Goal: Check status: Check status

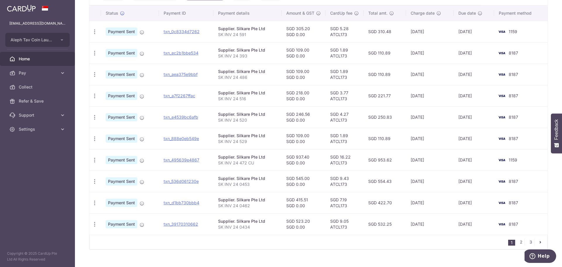
scroll to position [161, 0]
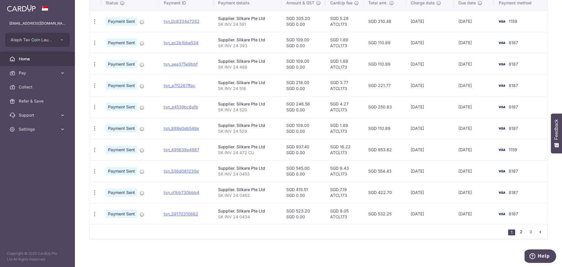
click at [519, 233] on link "2" at bounding box center [521, 231] width 7 height 7
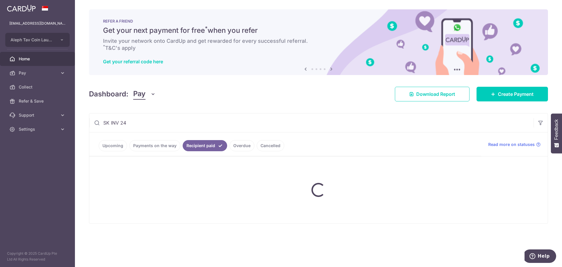
scroll to position [0, 0]
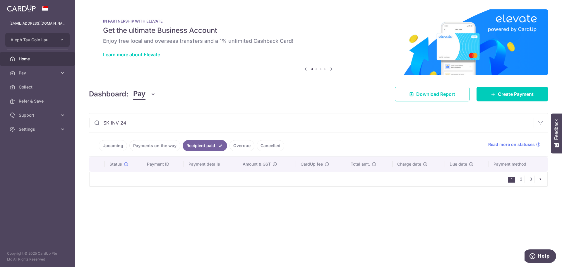
click at [123, 122] on input "SK INV 24" at bounding box center [311, 122] width 445 height 19
drag, startPoint x: 138, startPoint y: 125, endPoint x: 73, endPoint y: 131, distance: 65.4
click at [73, 131] on main "[EMAIL_ADDRESS][DOMAIN_NAME] Aleph Tav Coin Laundry Pte Ltd Add new company Ale…" at bounding box center [281, 133] width 562 height 267
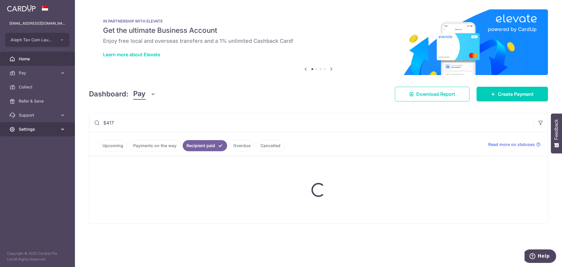
type input "$4171"
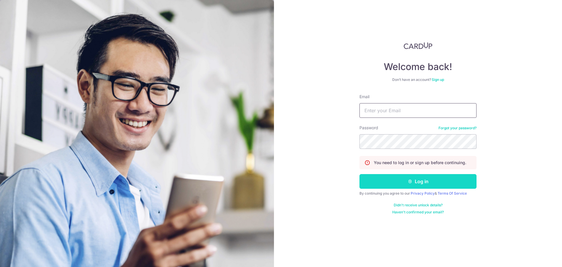
type input "[EMAIL_ADDRESS][DOMAIN_NAME]"
click at [393, 183] on button "Log in" at bounding box center [418, 181] width 117 height 15
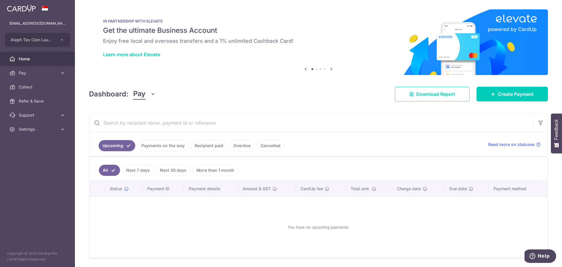
click at [206, 144] on link "Recipient paid" at bounding box center [209, 145] width 36 height 11
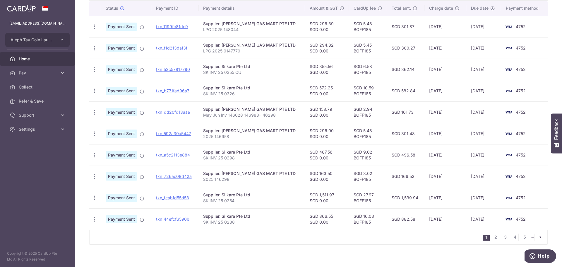
scroll to position [161, 0]
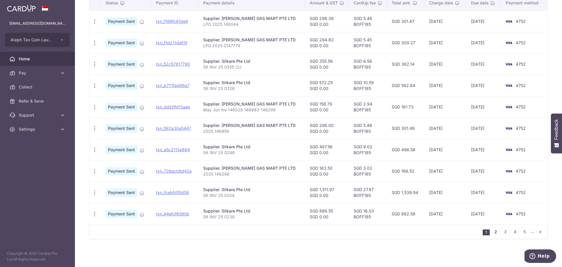
click at [493, 233] on link "2" at bounding box center [495, 231] width 7 height 7
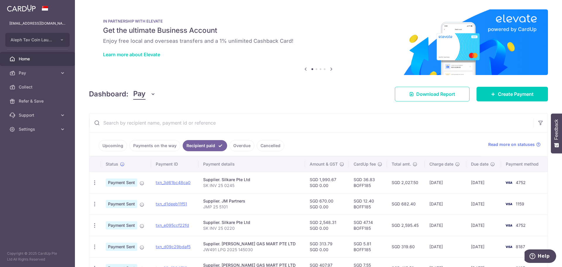
scroll to position [146, 0]
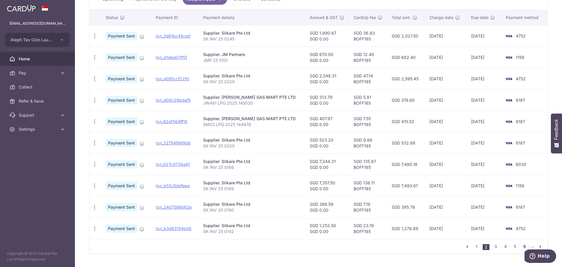
click at [521, 246] on link "6" at bounding box center [524, 246] width 7 height 7
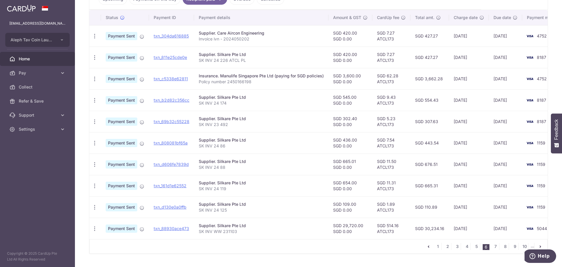
scroll to position [164, 0]
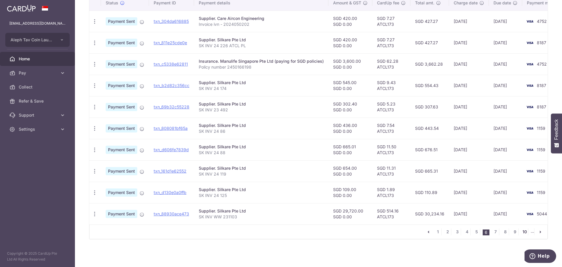
click at [521, 231] on link "10" at bounding box center [524, 231] width 7 height 7
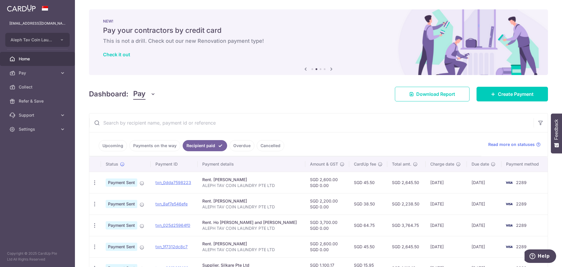
scroll to position [146, 0]
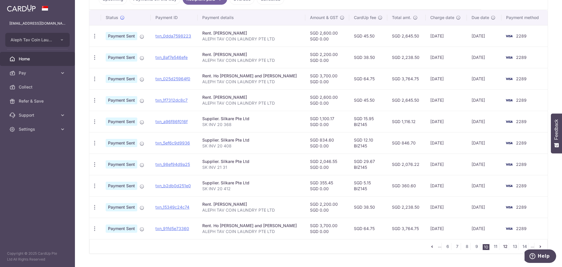
click at [505, 247] on link "12" at bounding box center [505, 246] width 7 height 7
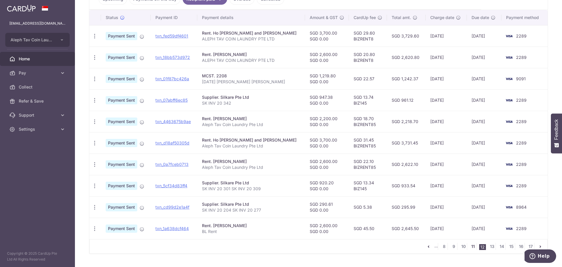
click at [470, 245] on link "11" at bounding box center [473, 246] width 7 height 7
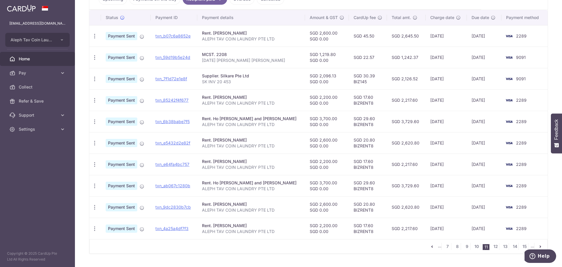
click at [450, 247] on ul "... 7 8 9 10 11 12 13 14 15 ..." at bounding box center [488, 246] width 119 height 7
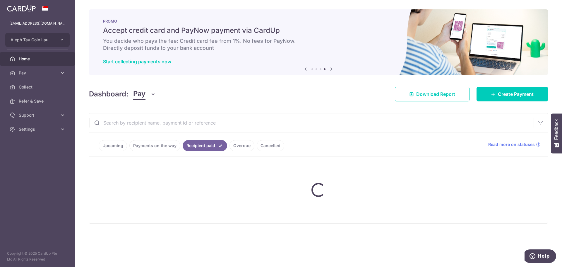
scroll to position [0, 0]
click at [152, 123] on input "text" at bounding box center [311, 122] width 445 height 19
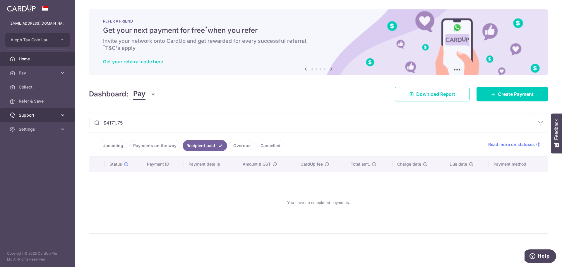
drag, startPoint x: 136, startPoint y: 119, endPoint x: 37, endPoint y: 120, distance: 98.7
click at [37, 120] on main "[EMAIL_ADDRESS][DOMAIN_NAME] Aleph Tav Coin Laundry Pte Ltd Add new company Ale…" at bounding box center [281, 133] width 562 height 267
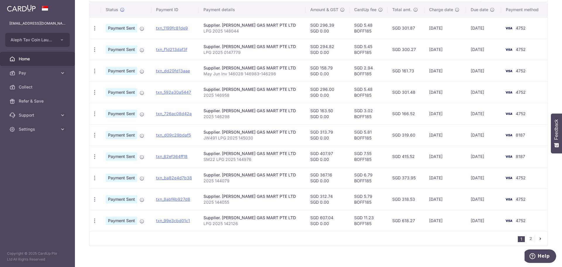
scroll to position [161, 0]
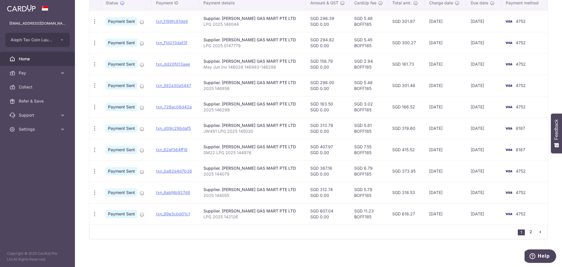
click at [529, 232] on link "2" at bounding box center [531, 231] width 7 height 7
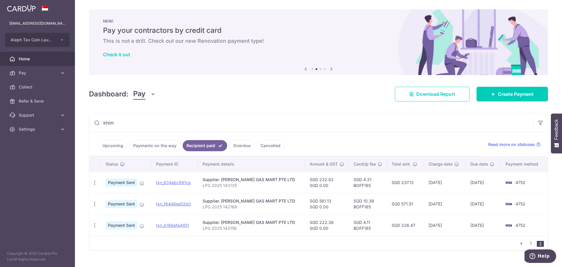
scroll to position [11, 0]
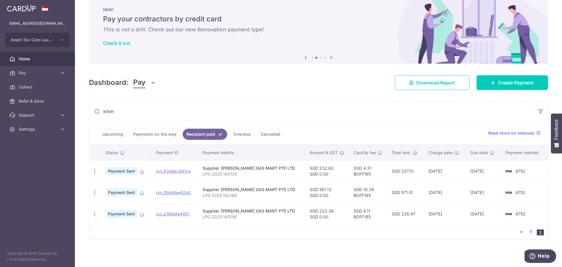
click at [528, 234] on link "1" at bounding box center [531, 231] width 7 height 7
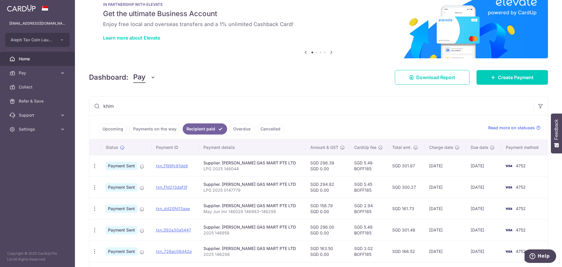
scroll to position [15, 0]
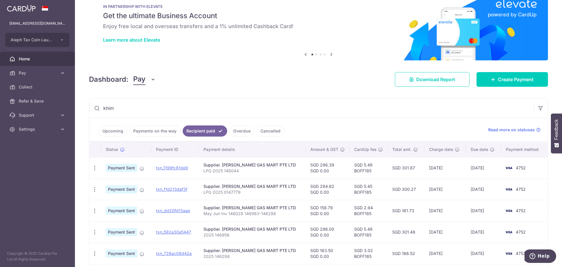
click at [142, 99] on input "khim" at bounding box center [311, 108] width 445 height 19
drag, startPoint x: 142, startPoint y: 99, endPoint x: 88, endPoint y: 108, distance: 54.5
click at [88, 108] on div "× Pause Schedule Pause all future payments in this series Pause just this one p…" at bounding box center [318, 133] width 487 height 267
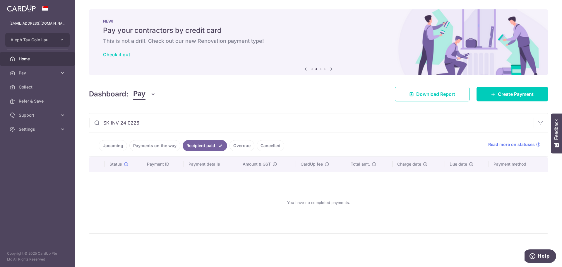
click at [130, 123] on input "SK INV 24 0226" at bounding box center [311, 122] width 445 height 19
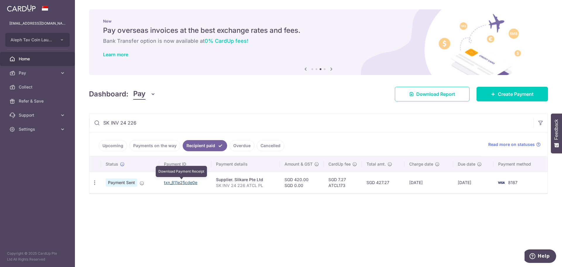
click at [190, 183] on link "txn_811e25cde0e" at bounding box center [180, 182] width 33 height 5
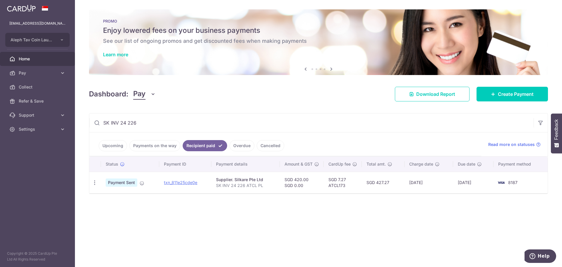
click at [121, 213] on div "× Pause Schedule Pause all future payments in this series Pause just this one p…" at bounding box center [318, 133] width 487 height 267
drag, startPoint x: 127, startPoint y: 121, endPoint x: 177, endPoint y: 122, distance: 50.1
click at [177, 122] on input "SK INV 24 226" at bounding box center [311, 122] width 445 height 19
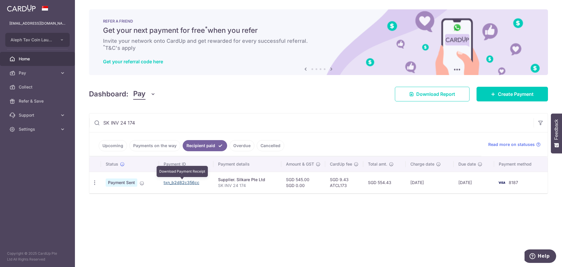
drag, startPoint x: 184, startPoint y: 184, endPoint x: 306, endPoint y: 20, distance: 204.3
click at [184, 184] on link "txn_b2d82c356cc" at bounding box center [182, 182] width 36 height 5
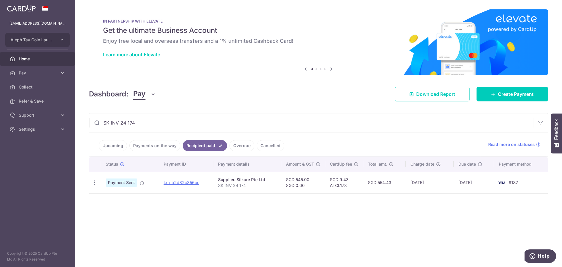
click at [118, 76] on div "× Pause Schedule Pause all future payments in this series Pause just this one p…" at bounding box center [318, 133] width 487 height 267
drag, startPoint x: 128, startPoint y: 120, endPoint x: 173, endPoint y: 124, distance: 45.3
click at [173, 124] on input "SK INV 24 174" at bounding box center [311, 122] width 445 height 19
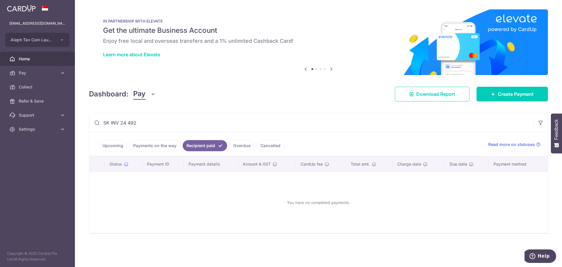
click at [128, 126] on input "SK INV 24 492" at bounding box center [311, 122] width 445 height 19
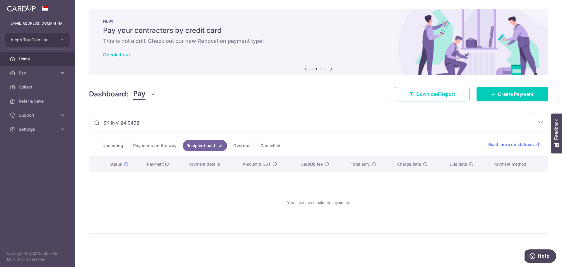
click at [125, 119] on input "SK INV 24 0492" at bounding box center [311, 122] width 445 height 19
click at [126, 124] on input "SK INV 23 0492" at bounding box center [311, 122] width 445 height 19
click at [129, 123] on input "SK INV 23 0492" at bounding box center [311, 122] width 445 height 19
click at [130, 123] on input "SK INV 23 0492" at bounding box center [311, 122] width 445 height 19
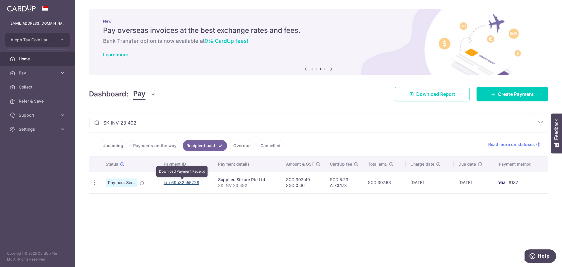
click at [182, 183] on link "txn_69b32c55228" at bounding box center [182, 182] width 36 height 5
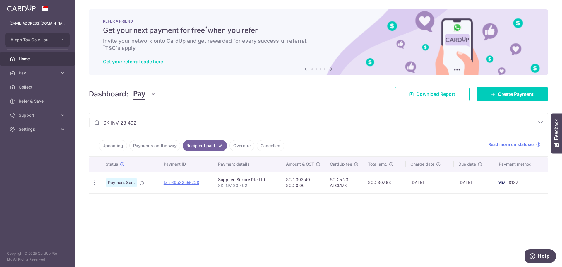
click at [141, 120] on input "SK INV 23 492" at bounding box center [311, 122] width 445 height 19
drag, startPoint x: 141, startPoint y: 120, endPoint x: 87, endPoint y: 122, distance: 53.9
click at [87, 122] on div "× Pause Schedule Pause all future payments in this series Pause just this one p…" at bounding box center [318, 133] width 487 height 267
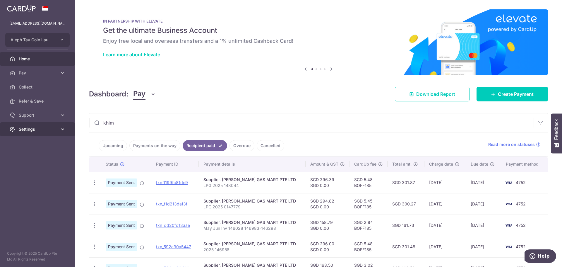
drag, startPoint x: 131, startPoint y: 126, endPoint x: 58, endPoint y: 124, distance: 73.6
click at [58, 124] on main "[EMAIL_ADDRESS][DOMAIN_NAME] Aleph Tav Coin Laundry Pte Ltd Add new company Ale…" at bounding box center [281, 133] width 562 height 267
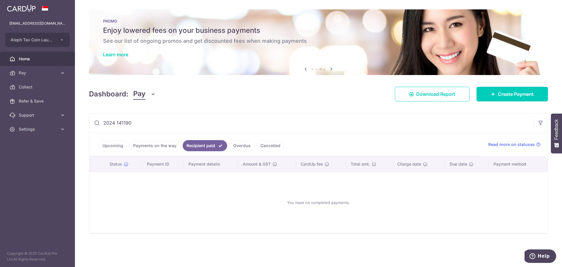
drag, startPoint x: 135, startPoint y: 121, endPoint x: 97, endPoint y: 121, distance: 37.8
click at [97, 121] on div "2024 141190" at bounding box center [311, 122] width 445 height 19
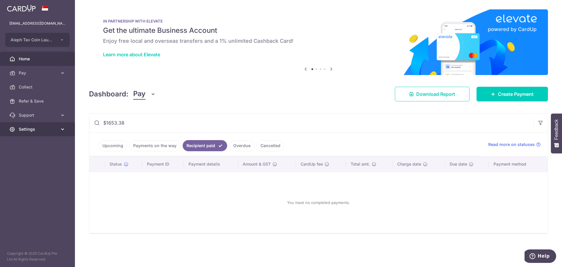
drag, startPoint x: 139, startPoint y: 122, endPoint x: 53, endPoint y: 126, distance: 85.3
click at [53, 126] on main "[EMAIL_ADDRESS][DOMAIN_NAME] Aleph Tav Coin Laundry Pte Ltd Add new company Ale…" at bounding box center [281, 133] width 562 height 267
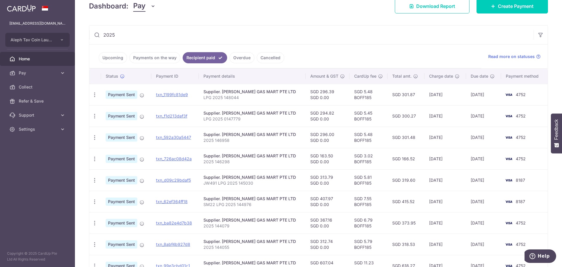
scroll to position [161, 0]
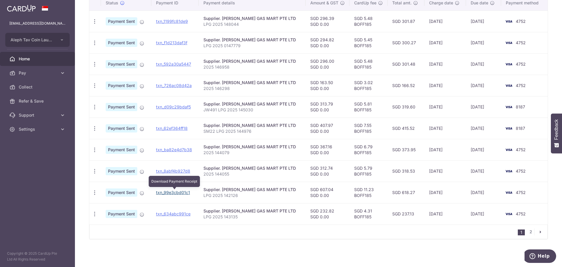
drag, startPoint x: 180, startPoint y: 193, endPoint x: 306, endPoint y: 19, distance: 215.2
click at [180, 193] on link "txn_99e3cbd01c1" at bounding box center [173, 192] width 34 height 5
click at [528, 231] on link "2" at bounding box center [531, 231] width 7 height 7
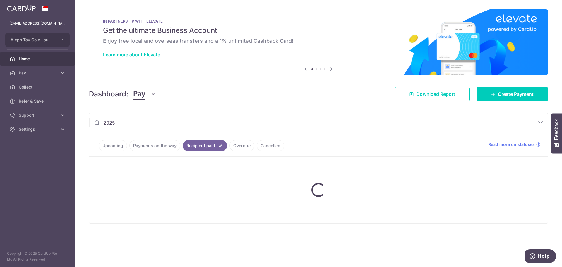
scroll to position [0, 0]
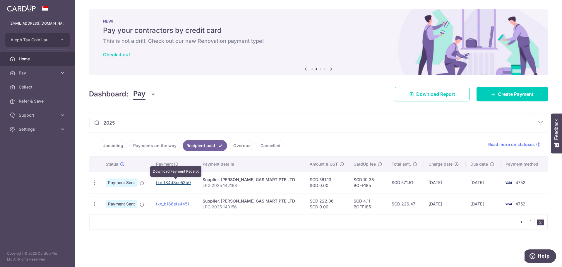
click at [189, 183] on link "txn_f84d8ee52b0" at bounding box center [173, 182] width 35 height 5
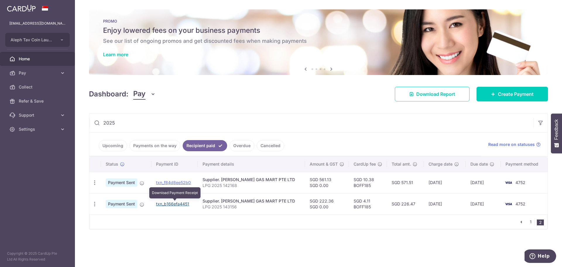
drag, startPoint x: 187, startPoint y: 204, endPoint x: 311, endPoint y: 20, distance: 222.1
click at [187, 204] on link "txn_b166efa4451" at bounding box center [172, 203] width 33 height 5
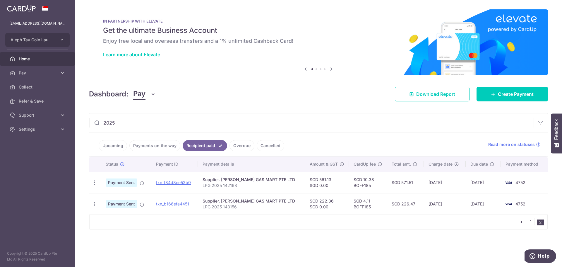
click at [531, 223] on link "1" at bounding box center [531, 221] width 7 height 7
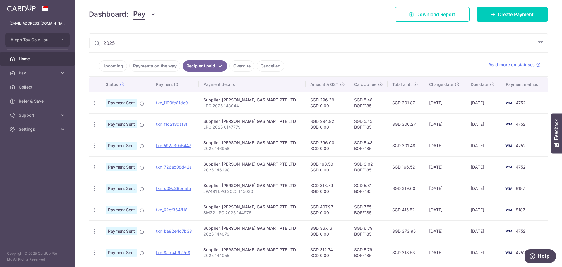
scroll to position [161, 0]
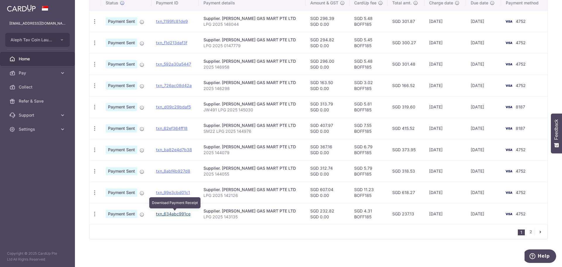
drag, startPoint x: 186, startPoint y: 214, endPoint x: 301, endPoint y: 18, distance: 226.5
click at [186, 214] on link "txn_634abc991ce" at bounding box center [173, 213] width 35 height 5
click at [85, 31] on div "× Pause Schedule Pause all future payments in this series Pause just this one p…" at bounding box center [318, 133] width 487 height 267
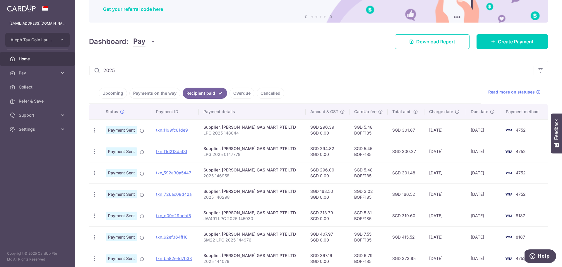
scroll to position [44, 0]
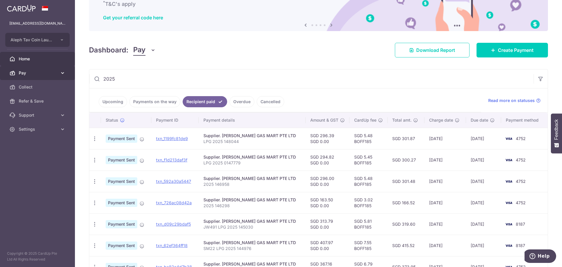
drag, startPoint x: 123, startPoint y: 77, endPoint x: 59, endPoint y: 76, distance: 63.6
click at [58, 75] on main "[EMAIL_ADDRESS][DOMAIN_NAME] Aleph Tav Coin Laundry Pte Ltd Add new company Ale…" at bounding box center [281, 133] width 562 height 267
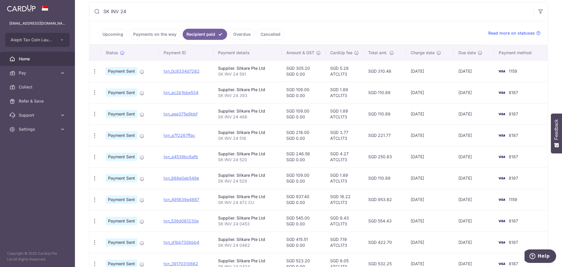
scroll to position [161, 0]
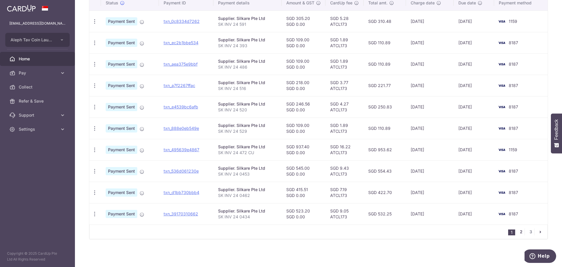
click at [518, 232] on link "2" at bounding box center [521, 231] width 7 height 7
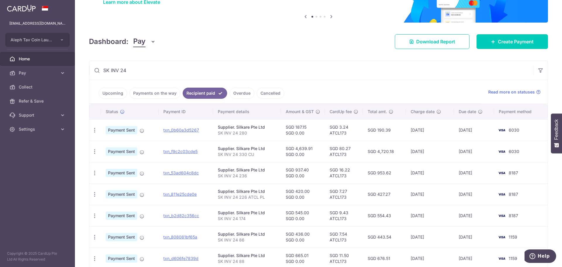
scroll to position [59, 0]
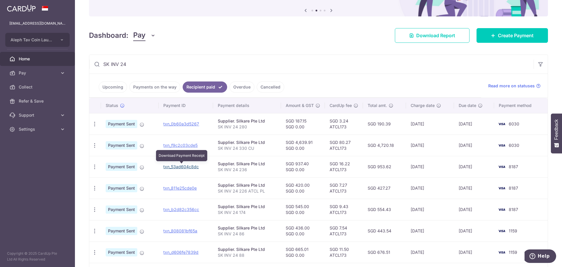
click at [195, 167] on link "txn_53ad604c8dc" at bounding box center [180, 166] width 35 height 5
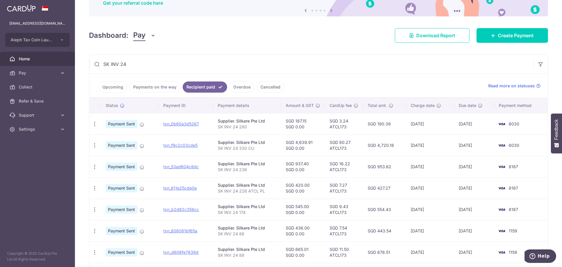
click at [133, 45] on div "× Pause Schedule Pause all future payments in this series Pause just this one p…" at bounding box center [318, 133] width 487 height 267
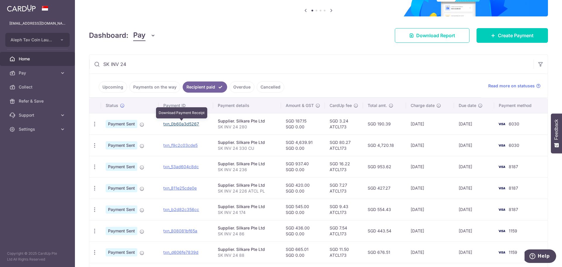
click at [189, 124] on link "txn_0b60a3d5267" at bounding box center [181, 123] width 36 height 5
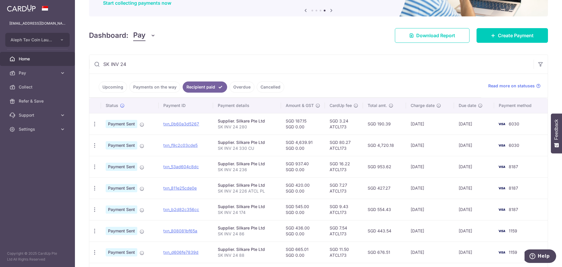
click at [131, 68] on input "SK INV 24" at bounding box center [311, 64] width 445 height 19
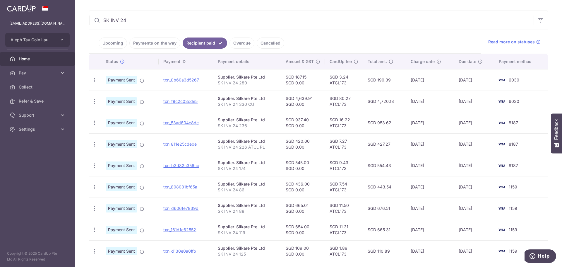
scroll to position [161, 0]
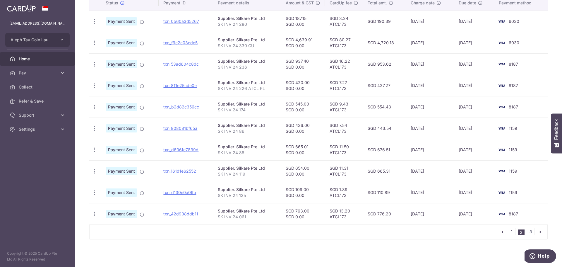
click at [509, 230] on link "1" at bounding box center [512, 231] width 7 height 7
click at [519, 233] on link "2" at bounding box center [521, 231] width 7 height 7
click at [528, 231] on link "3" at bounding box center [531, 231] width 7 height 7
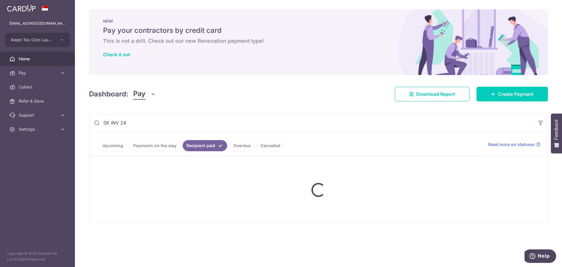
scroll to position [0, 0]
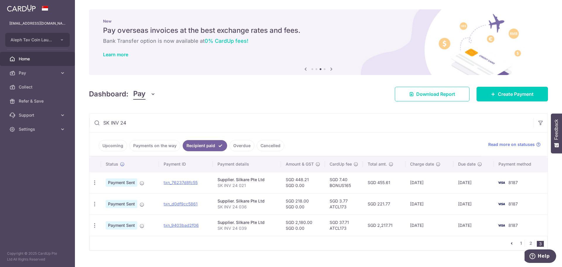
click at [130, 125] on input "SK INV 24" at bounding box center [311, 122] width 445 height 19
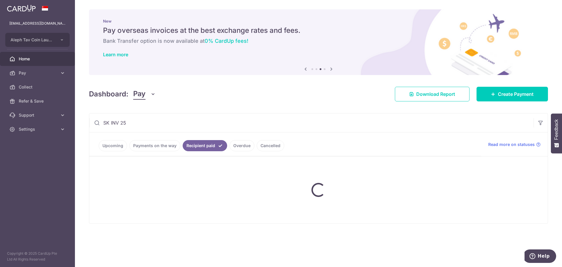
type input "SK INV 25"
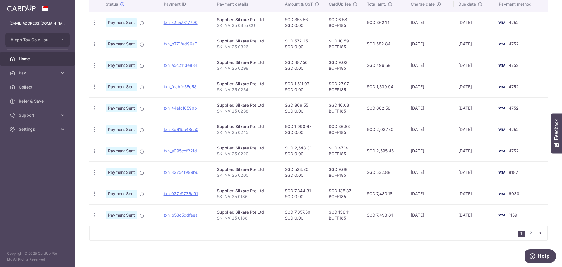
scroll to position [161, 0]
click at [529, 234] on link "2" at bounding box center [531, 231] width 7 height 7
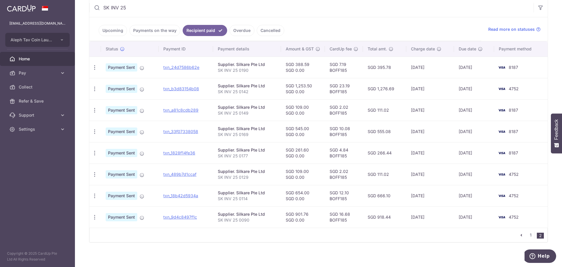
scroll to position [118, 0]
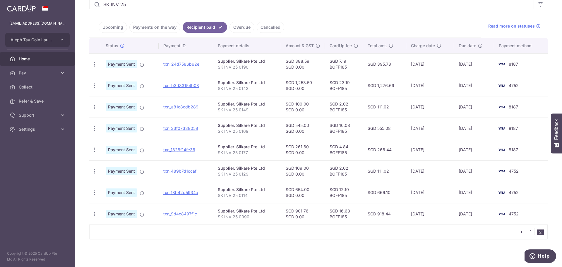
click at [528, 233] on link "1" at bounding box center [531, 231] width 7 height 7
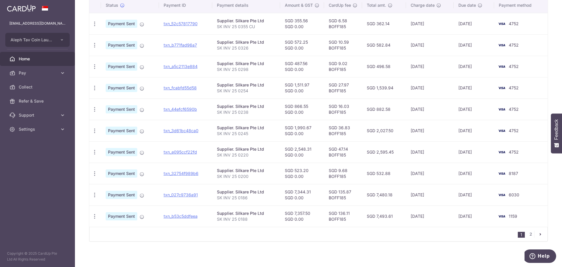
scroll to position [161, 0]
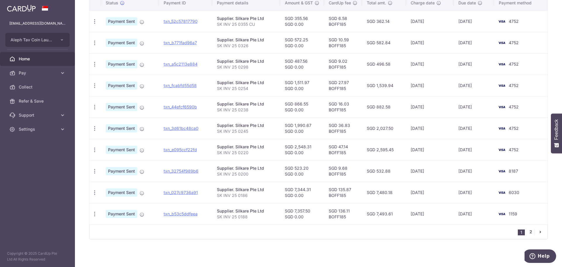
click at [529, 233] on link "2" at bounding box center [531, 231] width 7 height 7
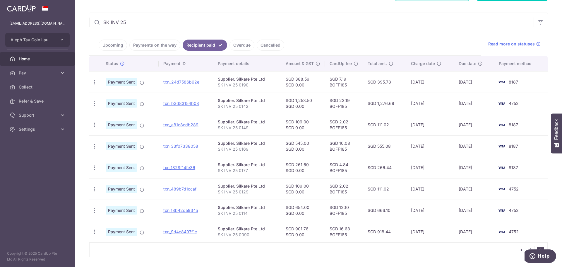
scroll to position [117, 0]
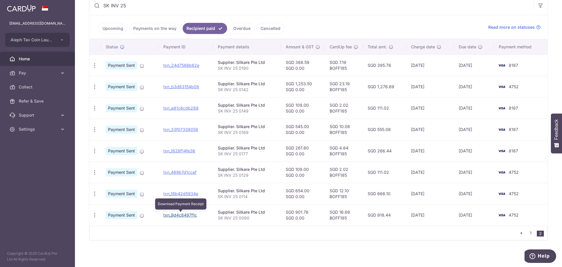
click at [183, 216] on link "txn_9d4c8497f1c" at bounding box center [180, 214] width 34 height 5
click at [129, 35] on ul "Upcoming Payments on the way Recipient paid Overdue Cancelled" at bounding box center [285, 27] width 392 height 24
